Goal: Task Accomplishment & Management: Use online tool/utility

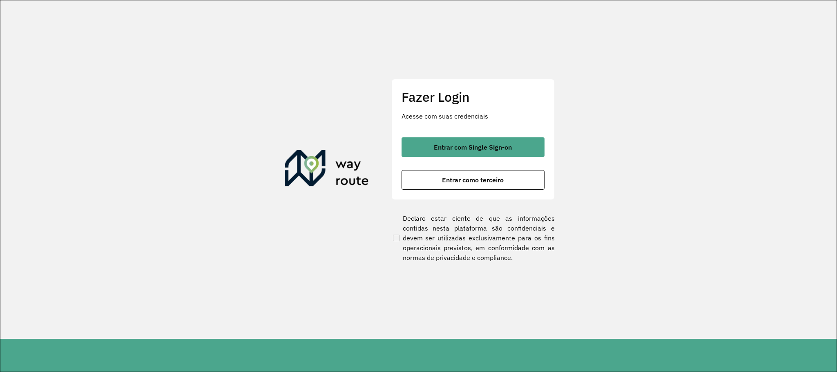
drag, startPoint x: 473, startPoint y: 150, endPoint x: 487, endPoint y: 125, distance: 27.8
click at [473, 149] on span "Entrar com Single Sign-on" at bounding box center [473, 147] width 78 height 7
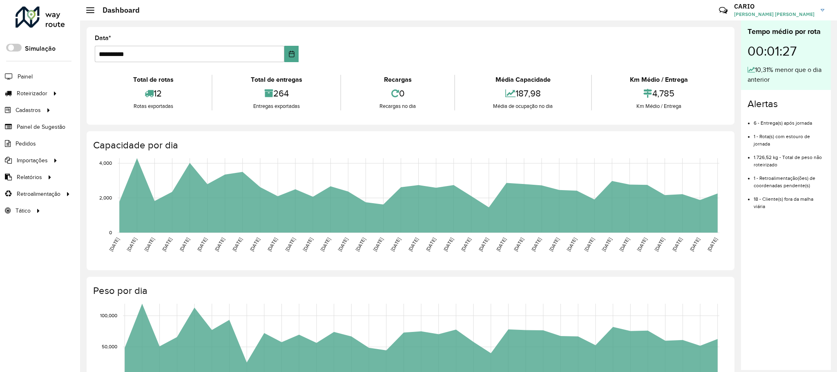
drag, startPoint x: 541, startPoint y: 93, endPoint x: 499, endPoint y: 97, distance: 41.8
click at [499, 97] on div "187,98" at bounding box center [523, 94] width 132 height 18
click at [533, 121] on div "**********" at bounding box center [411, 76] width 648 height 98
drag, startPoint x: 542, startPoint y: 96, endPoint x: 498, endPoint y: 94, distance: 43.8
click at [498, 94] on div "187,98" at bounding box center [523, 94] width 132 height 18
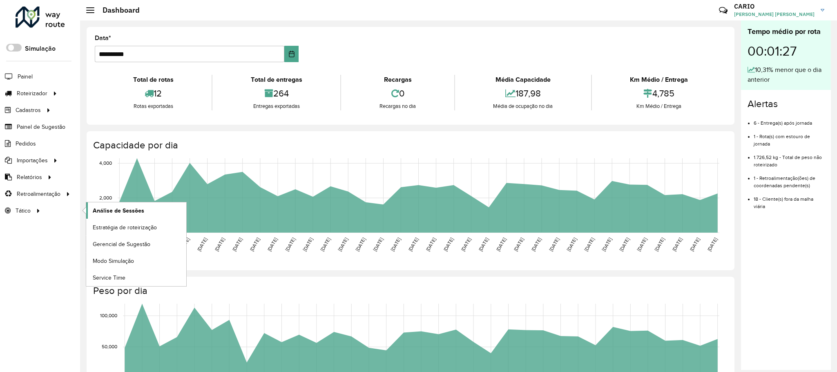
click at [124, 213] on span "Análise de Sessões" at bounding box center [118, 210] width 51 height 9
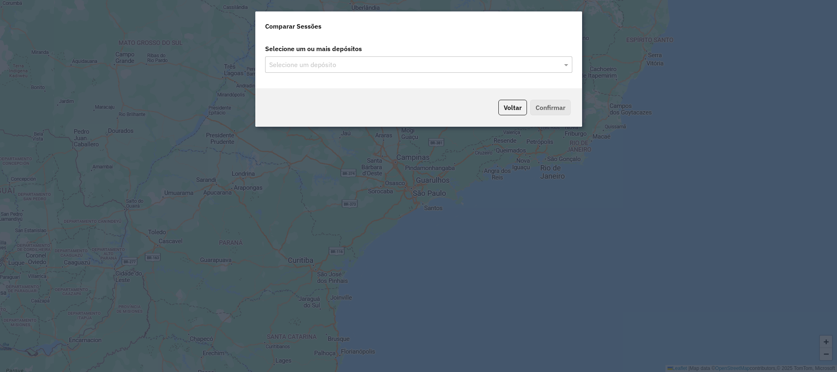
click at [531, 64] on input "text" at bounding box center [414, 65] width 295 height 10
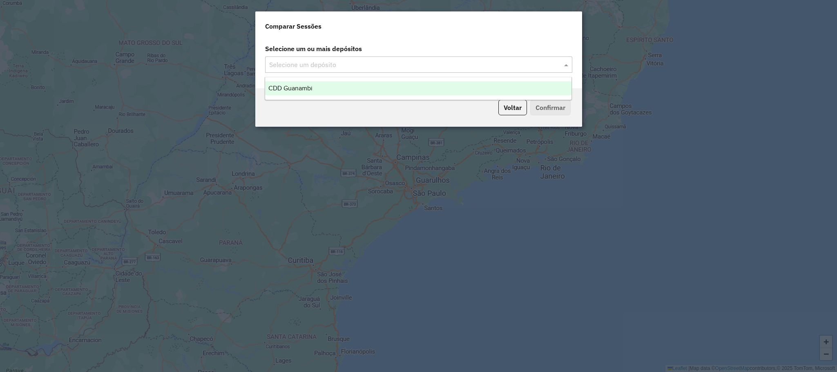
click at [564, 63] on span at bounding box center [567, 65] width 10 height 10
drag, startPoint x: 411, startPoint y: 88, endPoint x: 533, endPoint y: 111, distance: 124.2
click at [411, 89] on div "CDD Guanambi" at bounding box center [418, 88] width 307 height 14
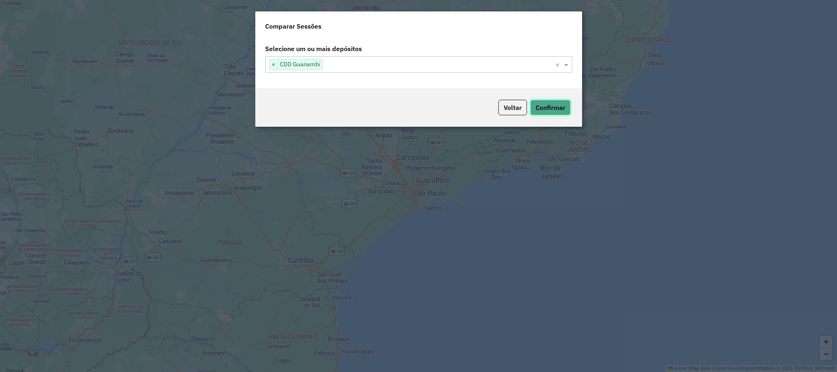
click at [555, 111] on button "Confirmar" at bounding box center [550, 108] width 40 height 16
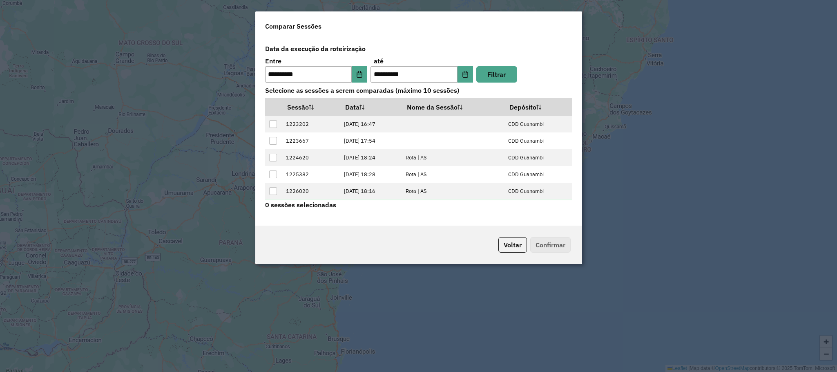
scroll to position [35, 0]
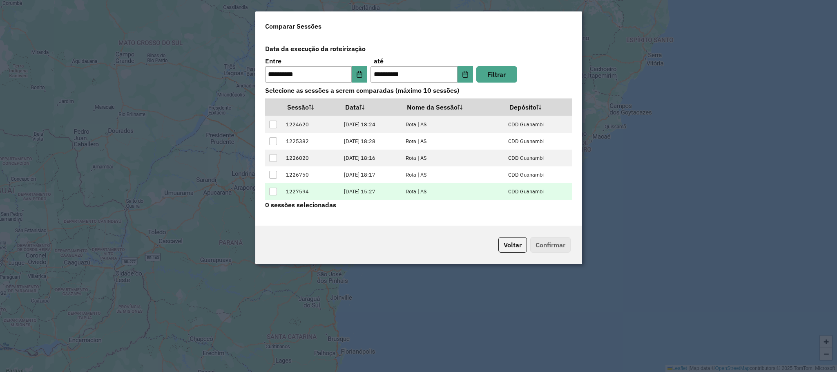
click at [271, 192] on div at bounding box center [273, 192] width 8 height 8
click at [555, 246] on button "Confirmar" at bounding box center [550, 245] width 40 height 16
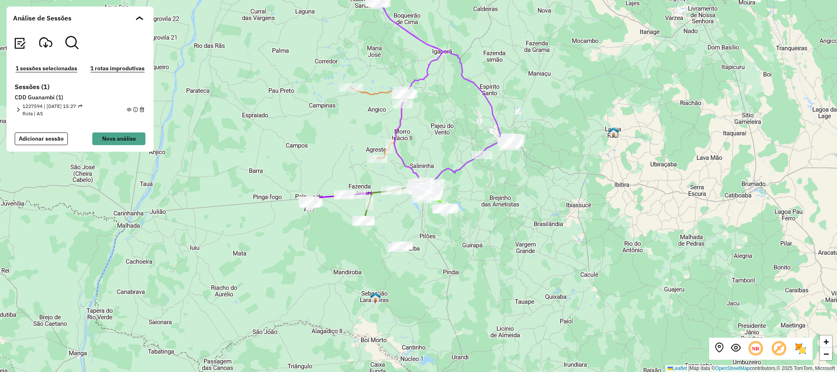
click at [20, 108] on em at bounding box center [18, 109] width 4 height 4
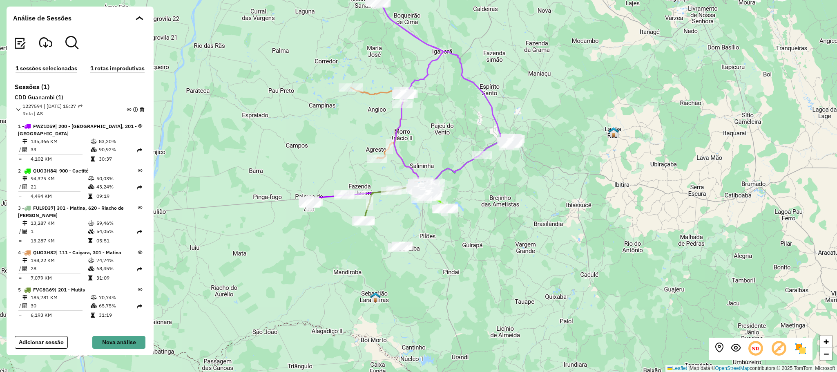
click at [127, 110] on em at bounding box center [129, 109] width 4 height 4
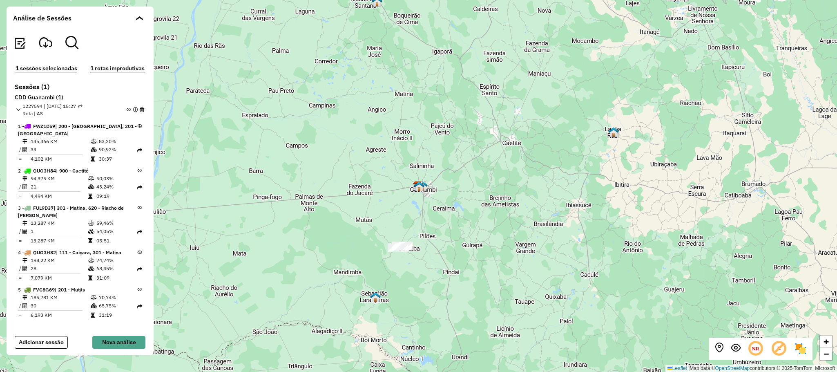
scroll to position [61, 0]
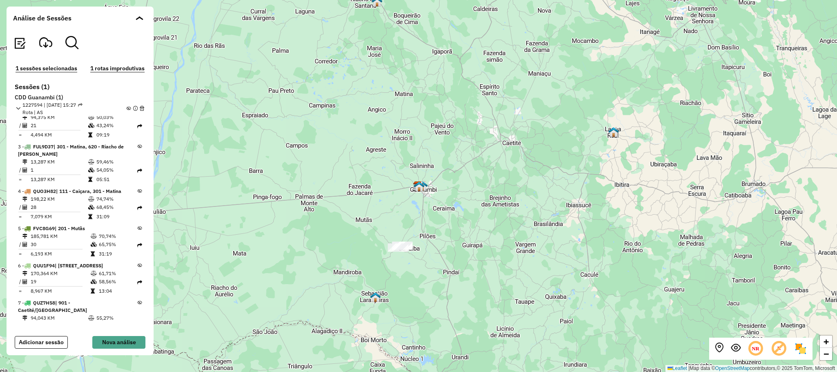
click at [138, 266] on icon at bounding box center [140, 265] width 4 height 4
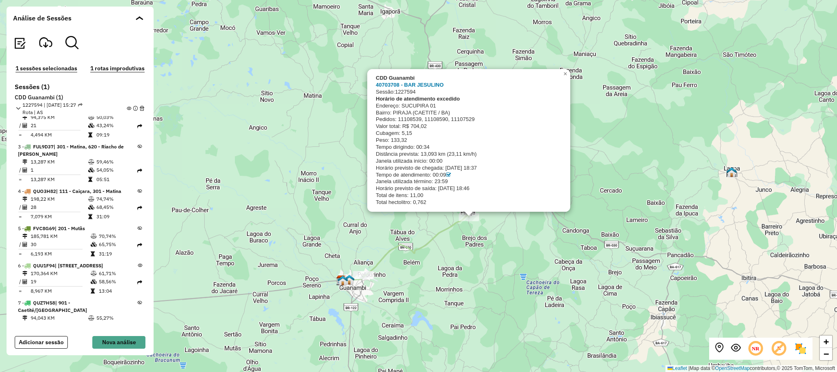
drag, startPoint x: 319, startPoint y: 48, endPoint x: 320, endPoint y: 140, distance: 91.6
click at [314, 143] on div "CDD Guanambi 40703708 - BAR JESULINO Sessão: 1227594 Horário de atendimento exc…" at bounding box center [418, 186] width 837 height 372
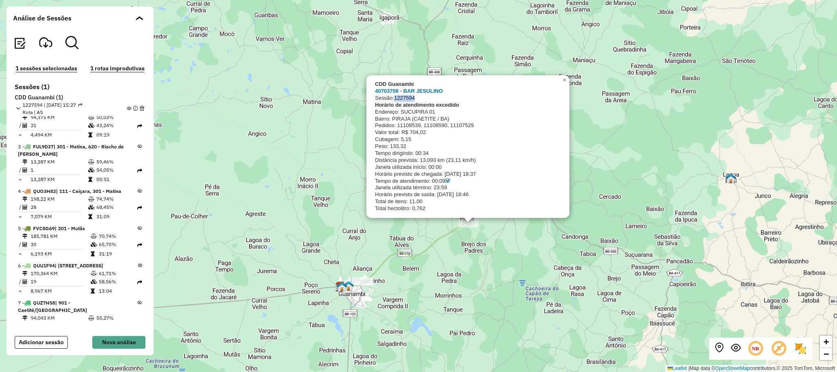
drag, startPoint x: 421, startPoint y: 97, endPoint x: 396, endPoint y: 97, distance: 24.1
click at [396, 97] on div "Sessão: 1227594" at bounding box center [467, 98] width 184 height 7
copy span "1227594"
click at [222, 160] on div "CDD Guanambi 40703708 - BAR JESULINO Sessão: 1227594 Horário de atendimento exc…" at bounding box center [418, 186] width 837 height 372
